Goal: Task Accomplishment & Management: Manage account settings

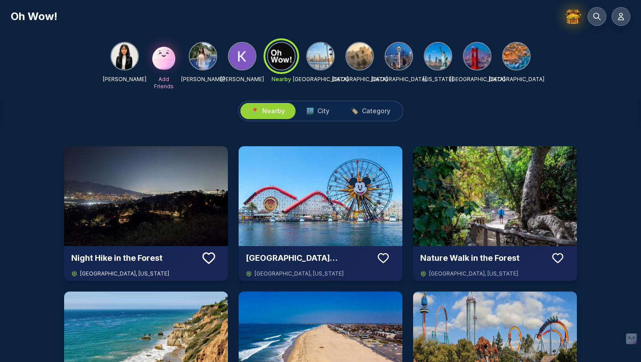
click at [211, 255] on icon at bounding box center [209, 258] width 16 height 16
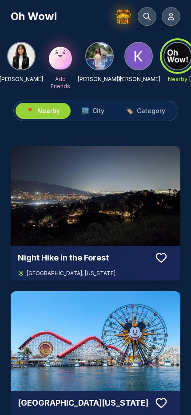
click at [162, 252] on icon at bounding box center [161, 257] width 13 height 13
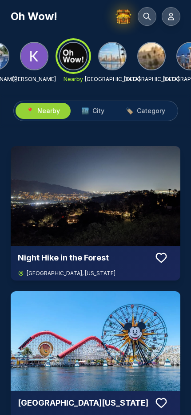
scroll to position [0, 111]
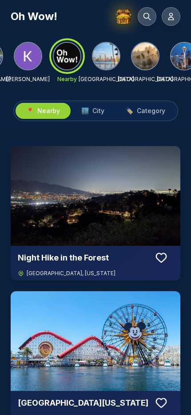
click at [109, 59] on img at bounding box center [106, 56] width 27 height 27
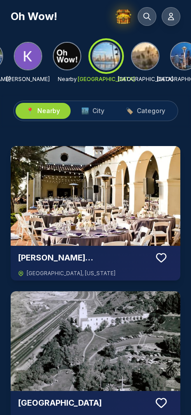
click at [167, 257] on icon at bounding box center [161, 258] width 12 height 12
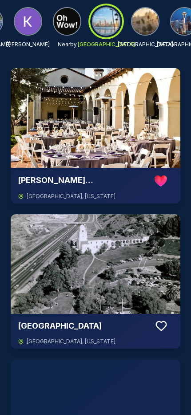
scroll to position [68, 0]
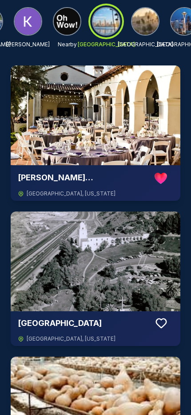
click at [163, 324] on icon at bounding box center [161, 323] width 13 height 13
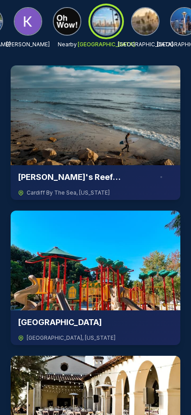
scroll to position [0, 0]
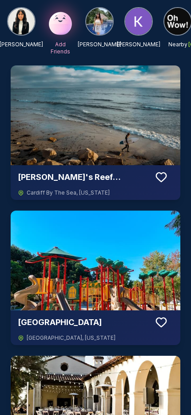
click at [75, 146] on img at bounding box center [96, 115] width 170 height 100
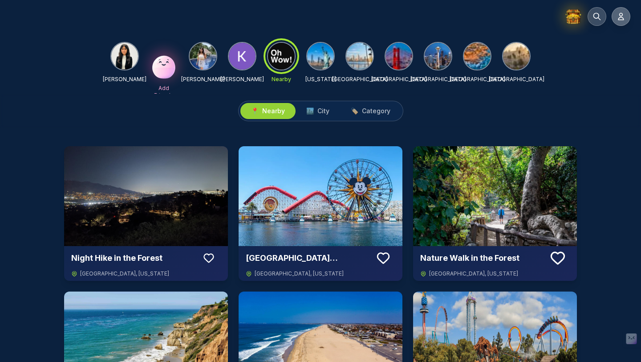
click at [622, 13] on icon at bounding box center [621, 16] width 5 height 7
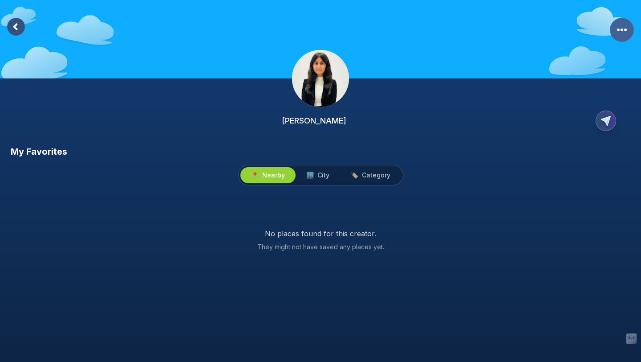
click at [625, 33] on rect "More Options" at bounding box center [622, 30] width 24 height 24
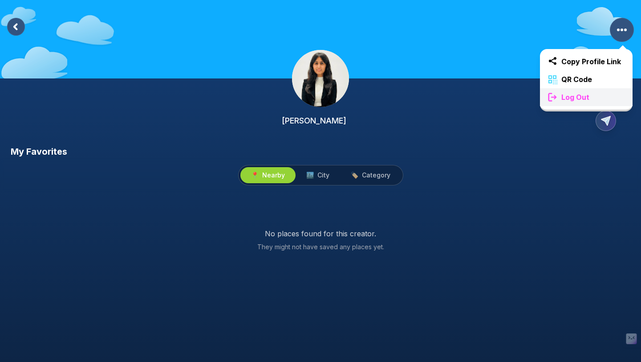
click at [563, 95] on span "Log Out" at bounding box center [575, 97] width 35 height 11
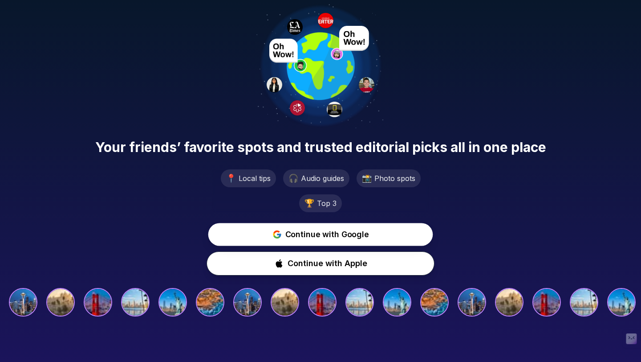
click at [354, 241] on button "Continue with Google" at bounding box center [320, 234] width 225 height 23
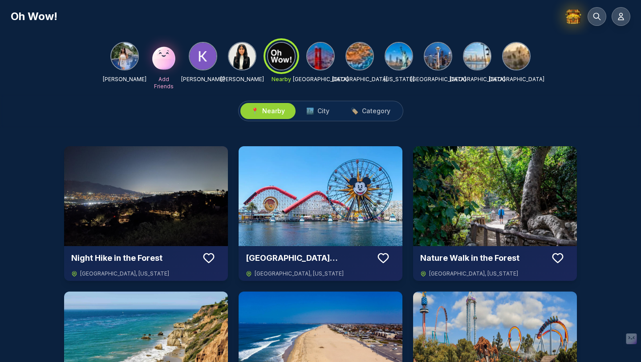
click at [330, 52] on img at bounding box center [320, 56] width 27 height 27
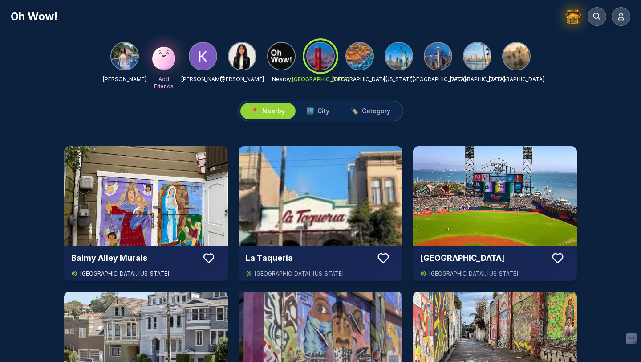
click at [212, 257] on icon at bounding box center [209, 258] width 13 height 13
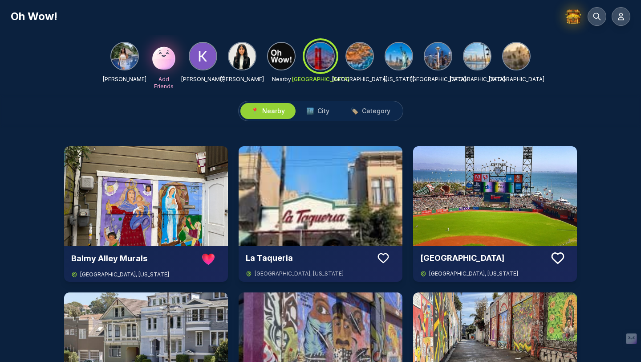
click at [554, 253] on icon at bounding box center [558, 258] width 12 height 10
click at [625, 17] on icon at bounding box center [621, 16] width 9 height 9
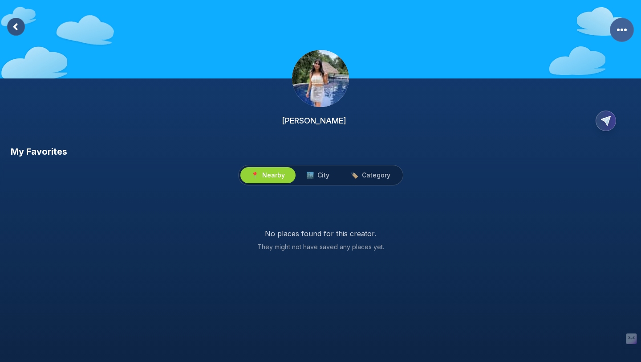
click at [622, 24] on rect "More Options" at bounding box center [622, 30] width 24 height 24
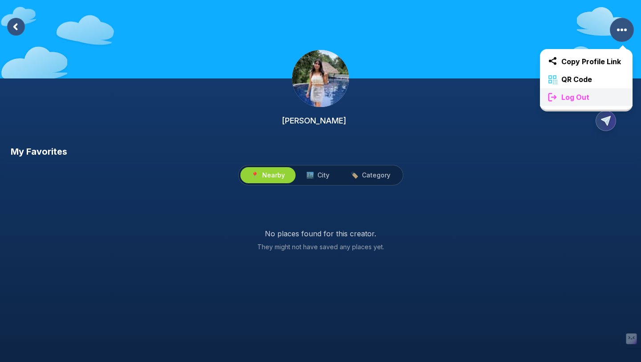
click at [582, 93] on span "Log Out" at bounding box center [575, 97] width 35 height 11
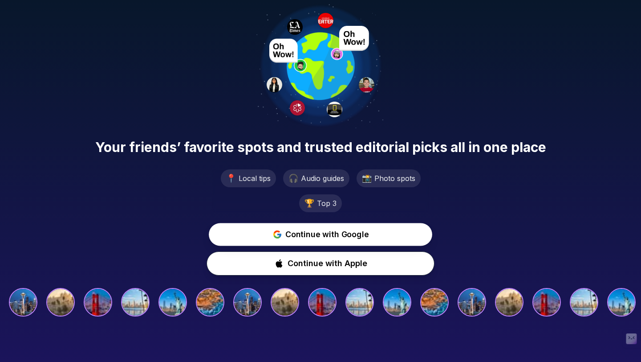
click at [350, 235] on span "Continue with Google" at bounding box center [326, 234] width 83 height 12
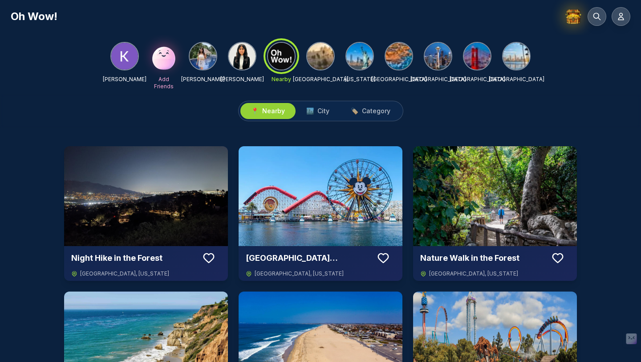
click at [390, 56] on img at bounding box center [399, 56] width 27 height 27
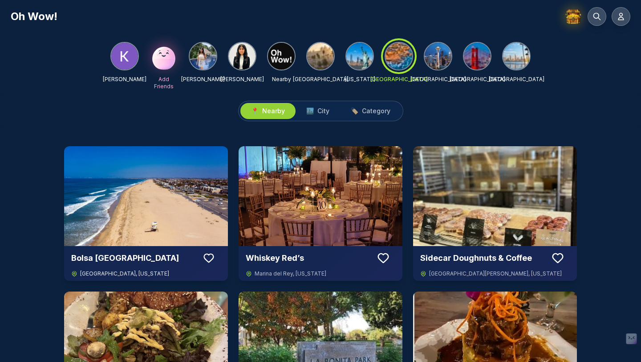
click at [213, 257] on icon at bounding box center [209, 258] width 12 height 12
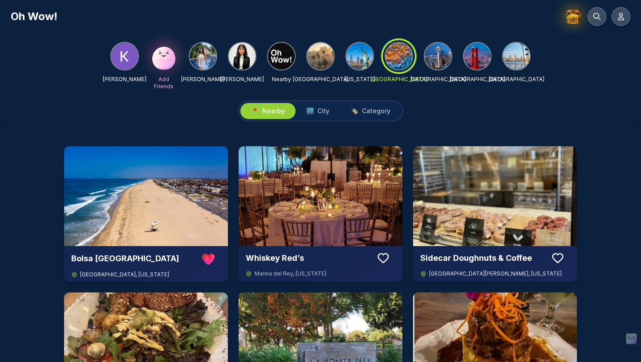
click at [562, 253] on icon at bounding box center [558, 257] width 10 height 9
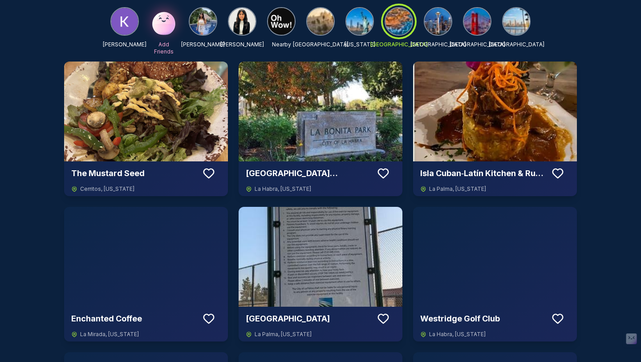
scroll to position [220, 0]
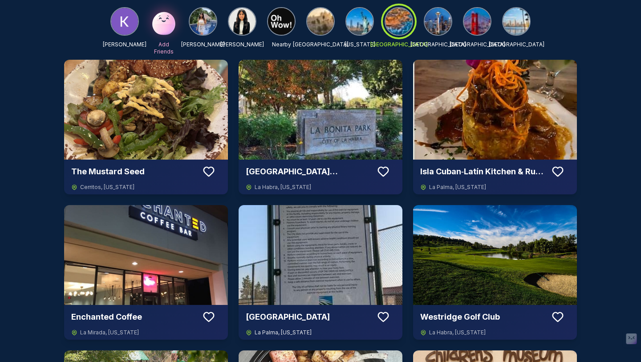
click at [380, 318] on icon at bounding box center [384, 316] width 10 height 9
